Goal: Task Accomplishment & Management: Use online tool/utility

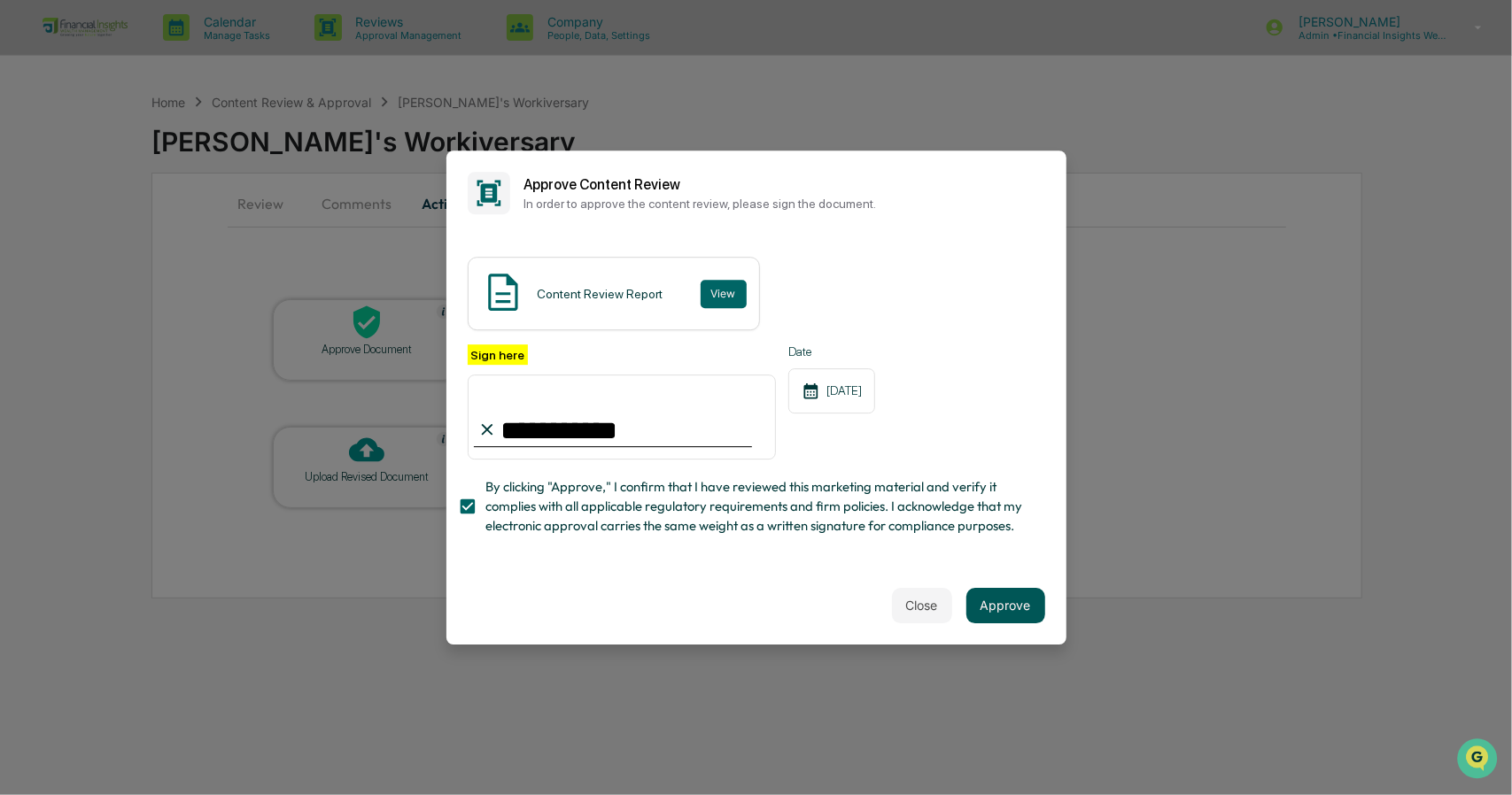
click at [1001, 595] on button "Approve" at bounding box center [1005, 605] width 79 height 35
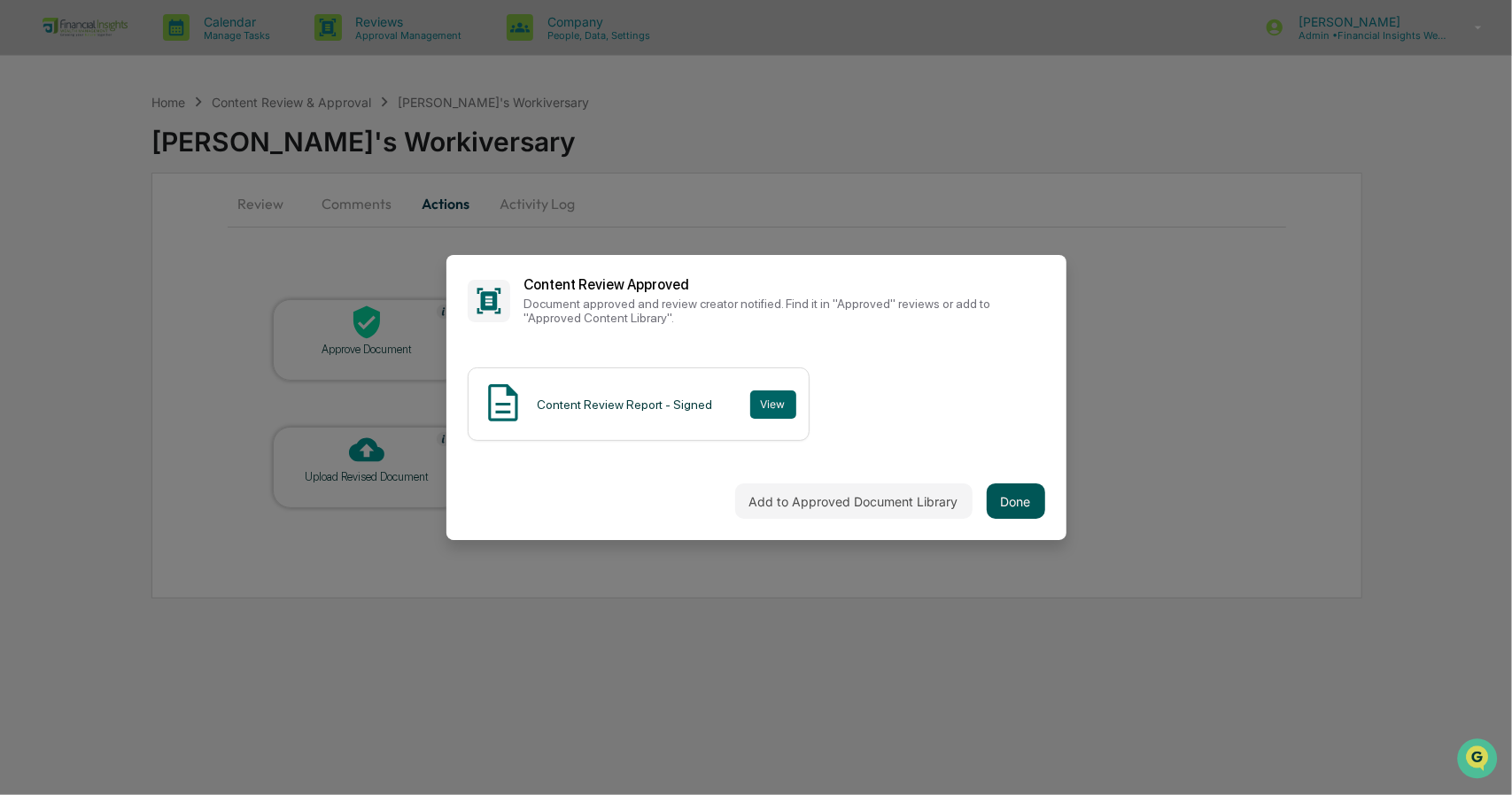
click at [1015, 510] on button "Done" at bounding box center [1016, 501] width 59 height 35
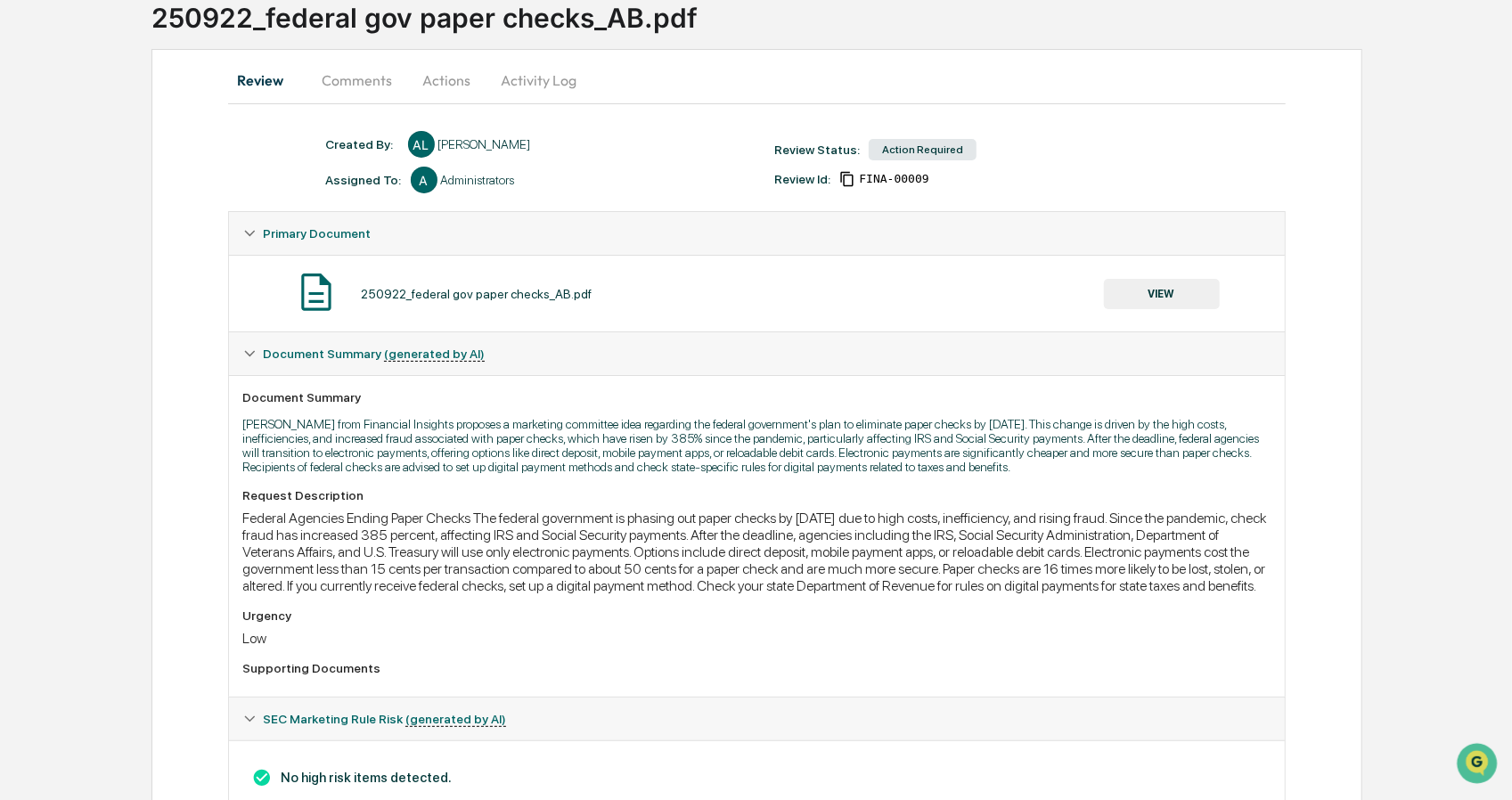
scroll to position [153, 0]
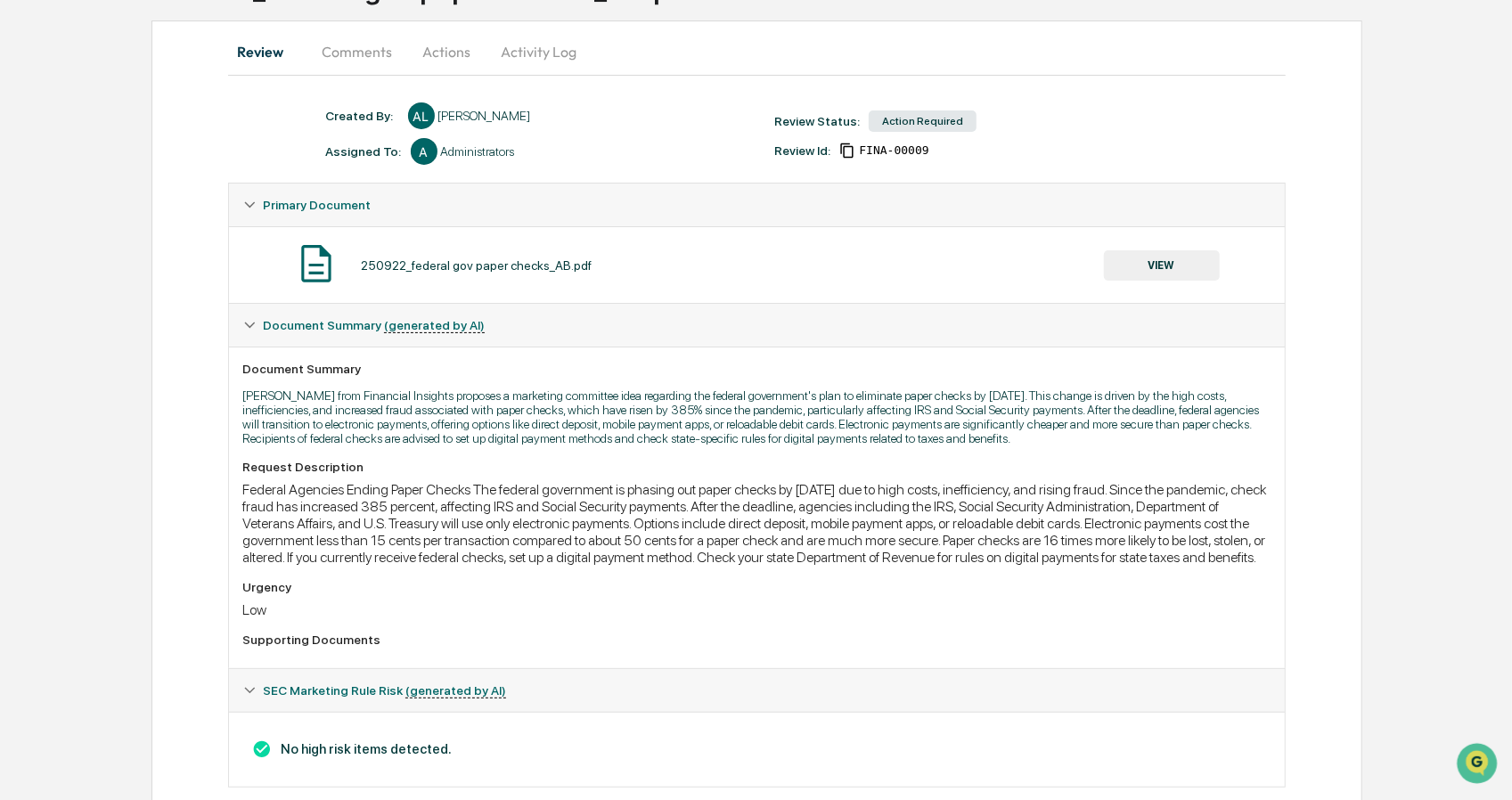
click at [1182, 271] on button "VIEW" at bounding box center [1163, 266] width 116 height 30
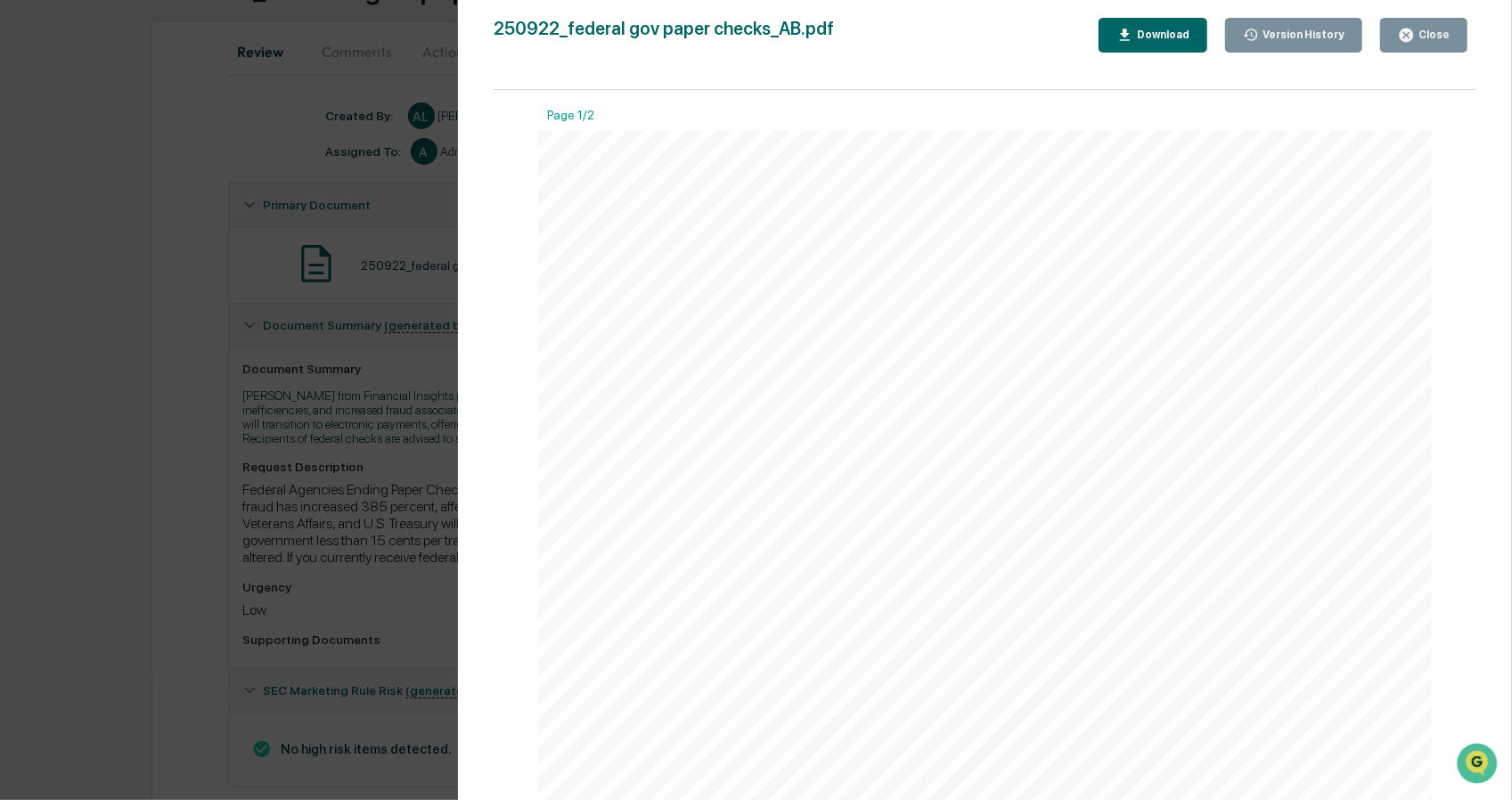
click at [1429, 46] on button "Close" at bounding box center [1424, 35] width 88 height 35
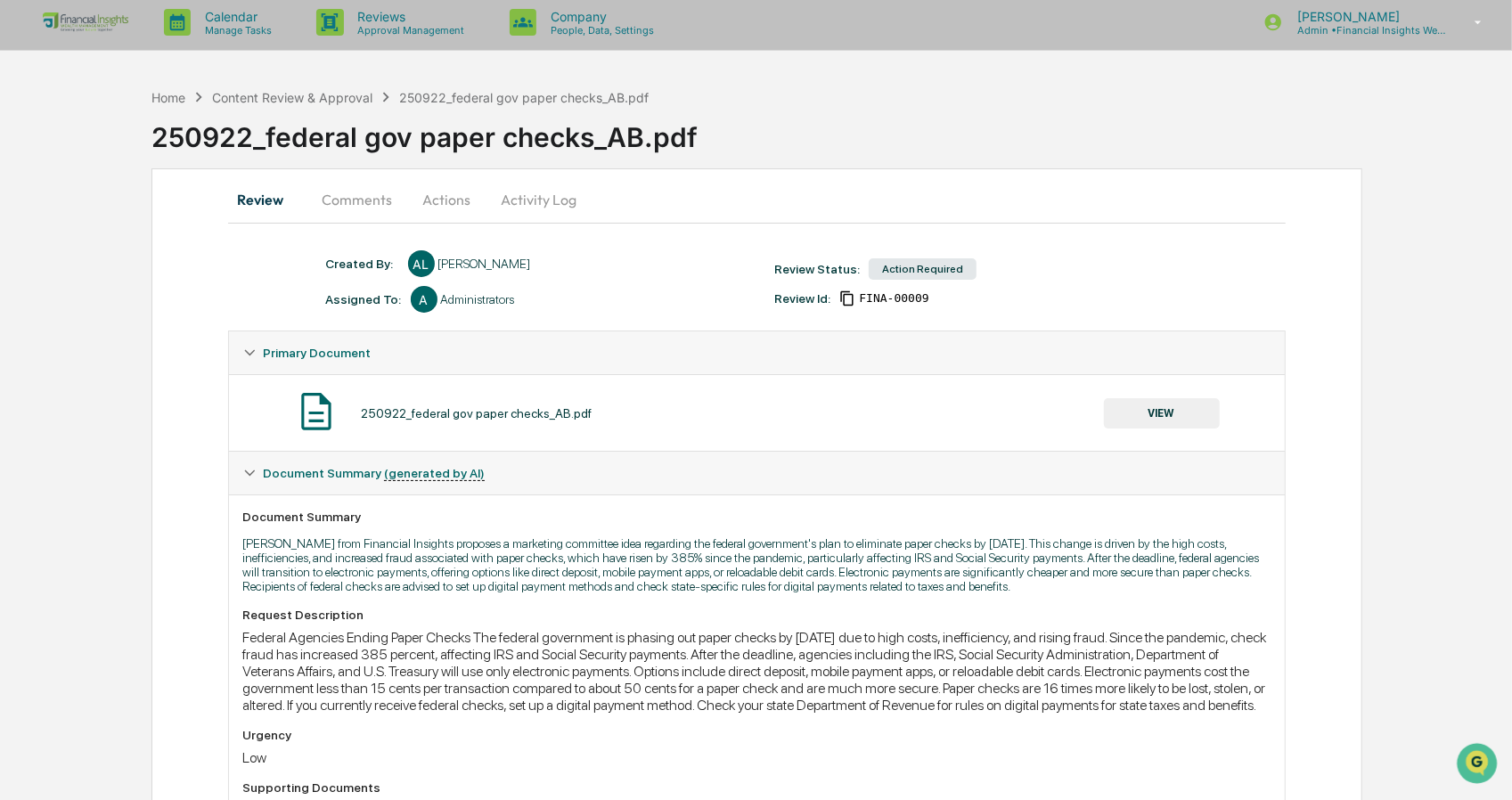
scroll to position [0, 0]
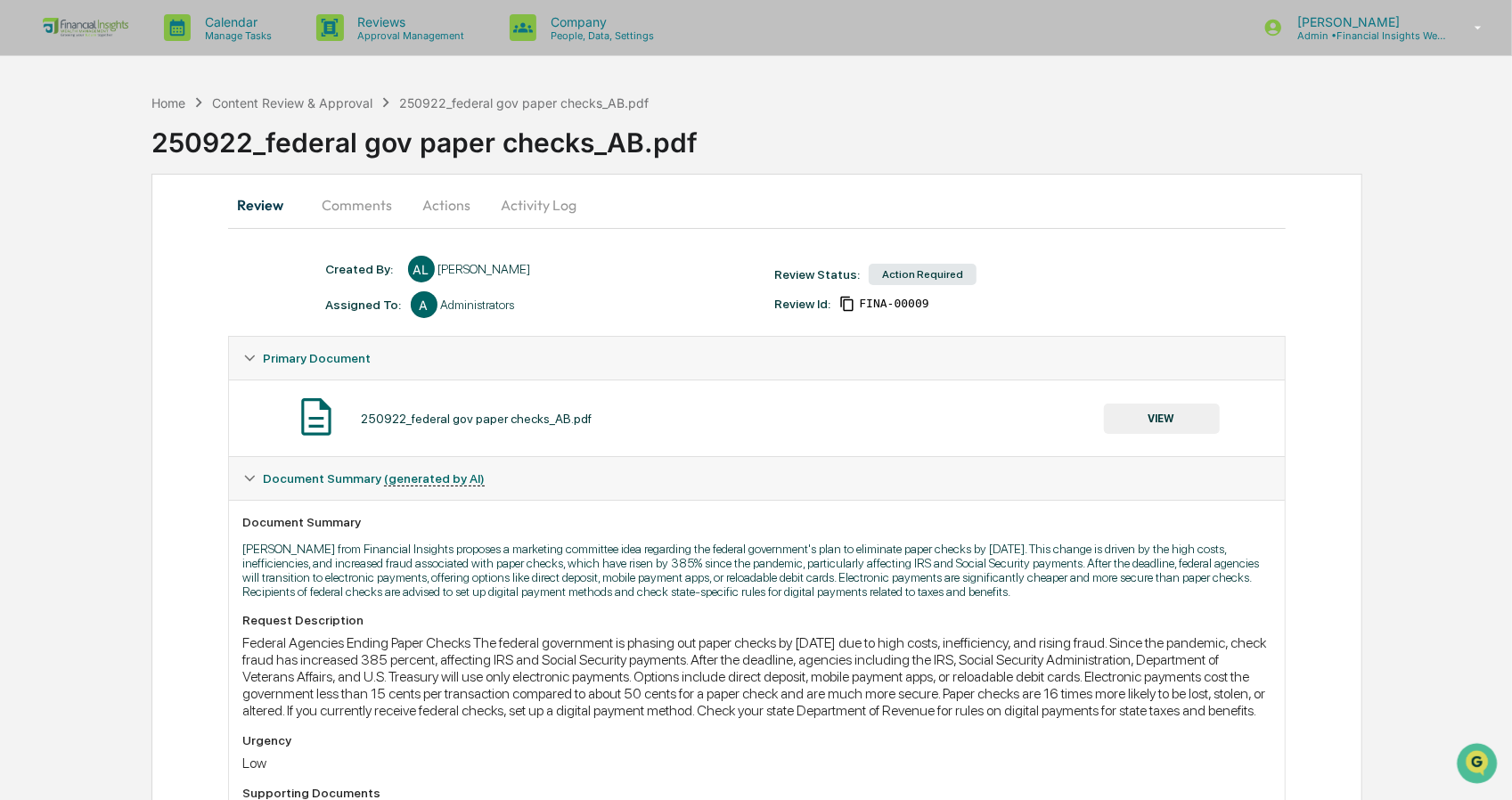
click at [413, 203] on button "Actions" at bounding box center [448, 205] width 80 height 43
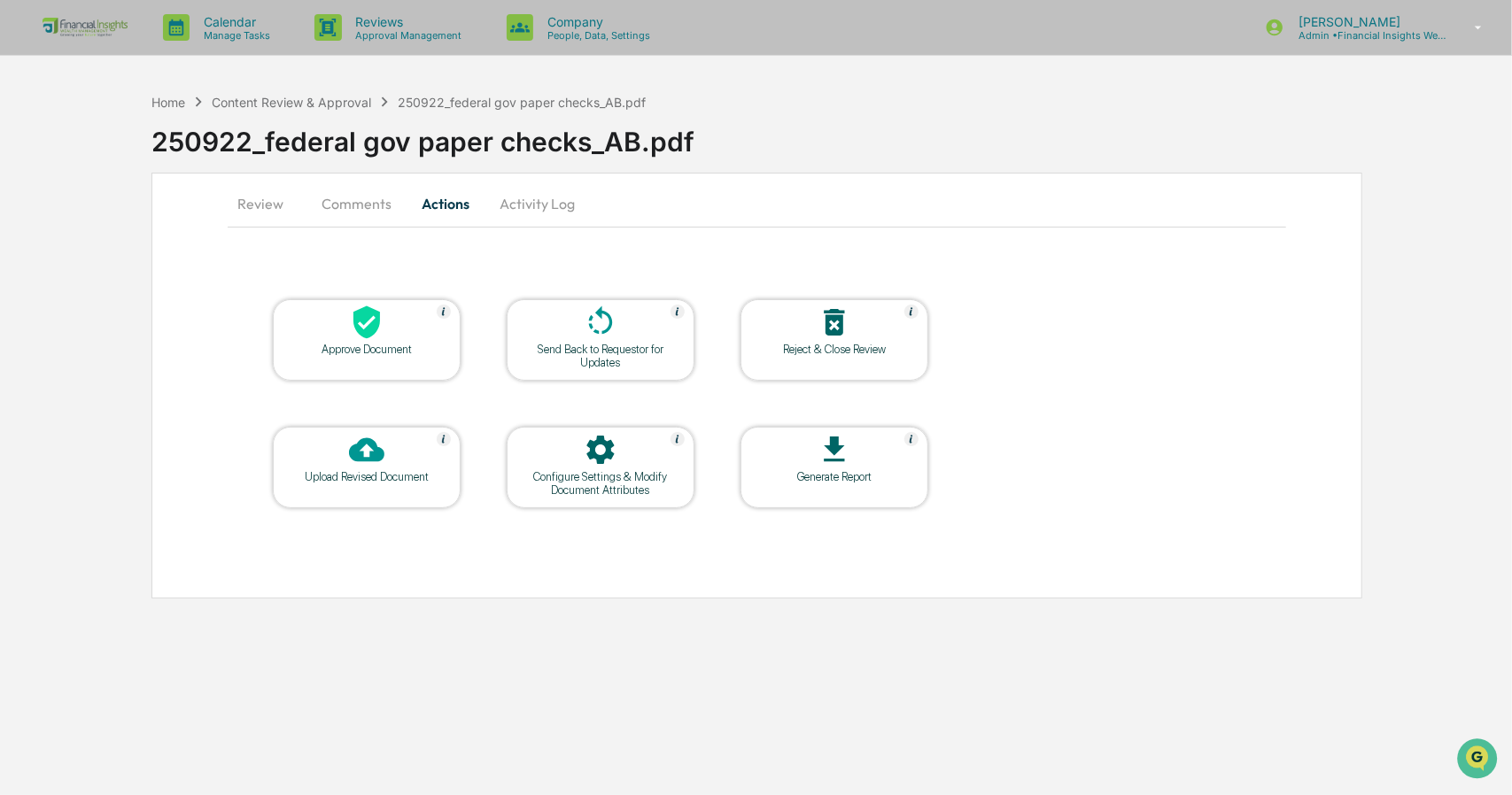
click at [396, 308] on div at bounding box center [366, 324] width 177 height 38
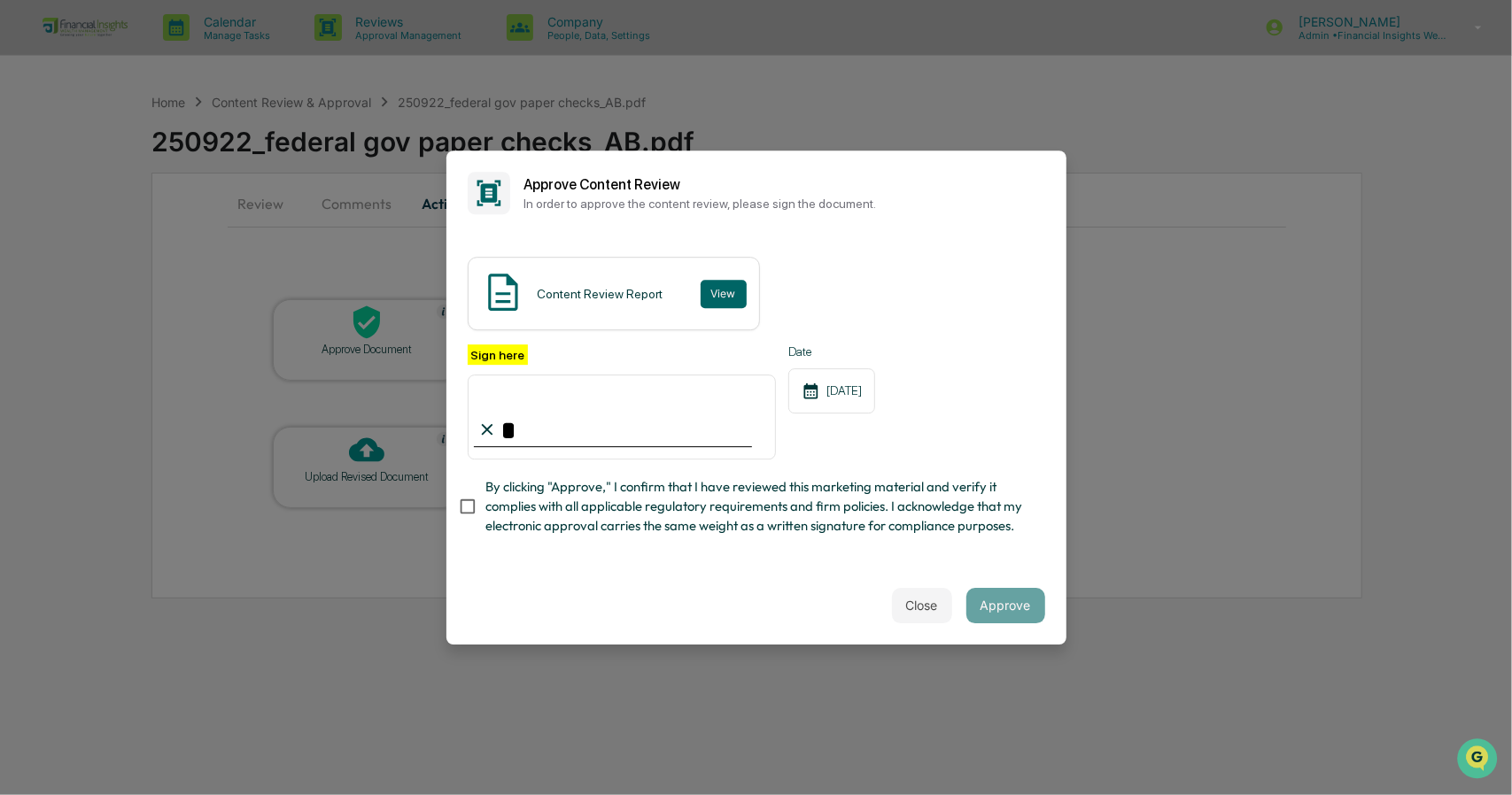
type input "**********"
click at [1022, 619] on button "Approve" at bounding box center [1005, 605] width 79 height 35
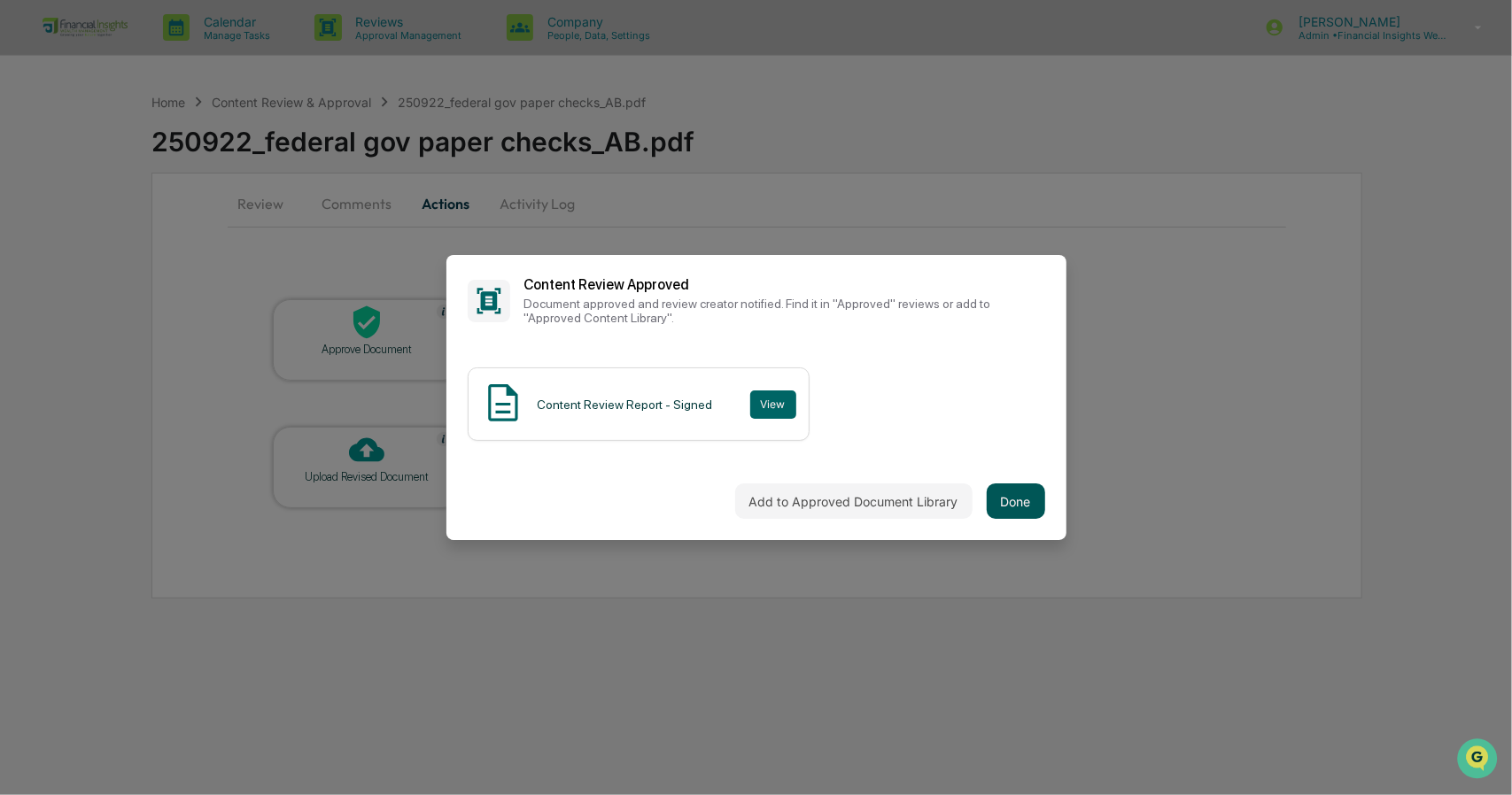
click at [1011, 497] on button "Done" at bounding box center [1016, 501] width 59 height 35
